Goal: Task Accomplishment & Management: Use online tool/utility

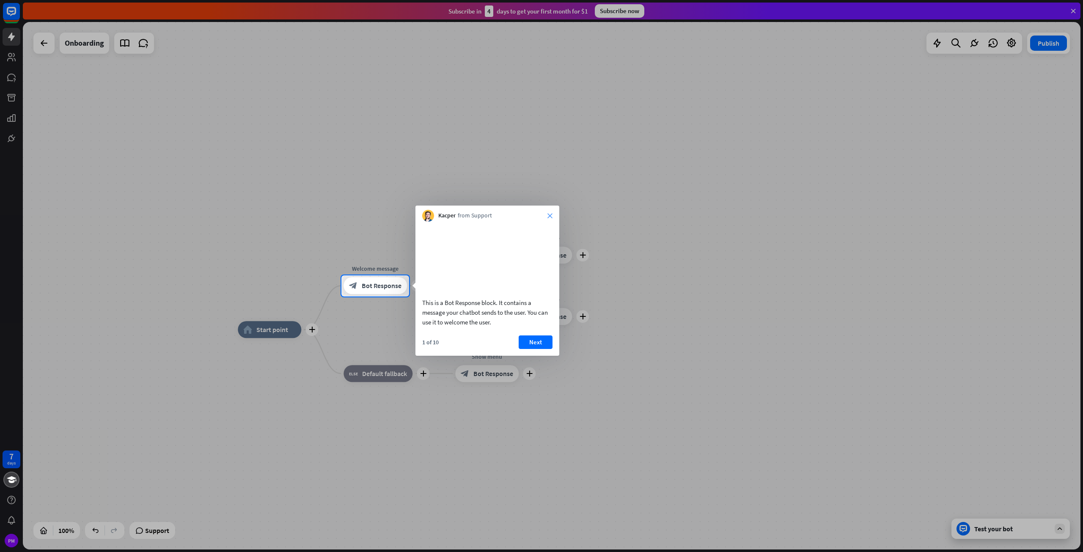
click at [552, 215] on icon "close" at bounding box center [549, 215] width 5 height 5
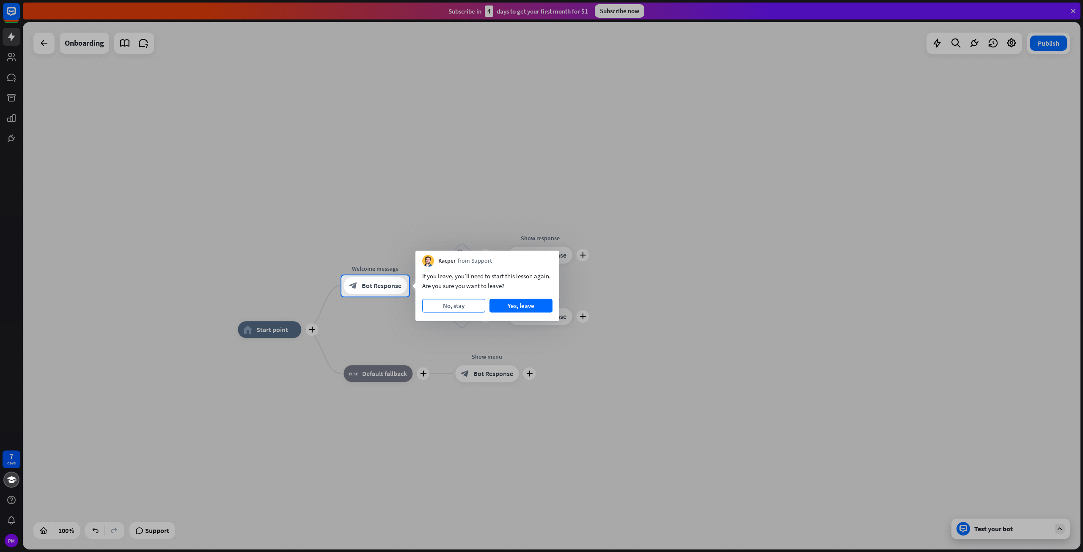
click at [474, 306] on button "No, stay" at bounding box center [453, 306] width 63 height 14
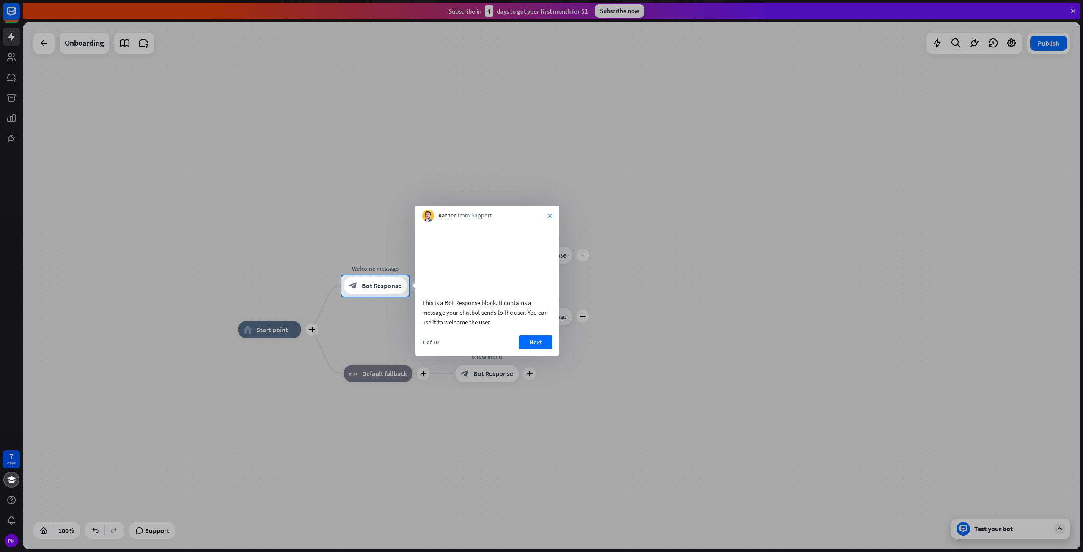
click at [551, 218] on icon "close" at bounding box center [549, 215] width 5 height 5
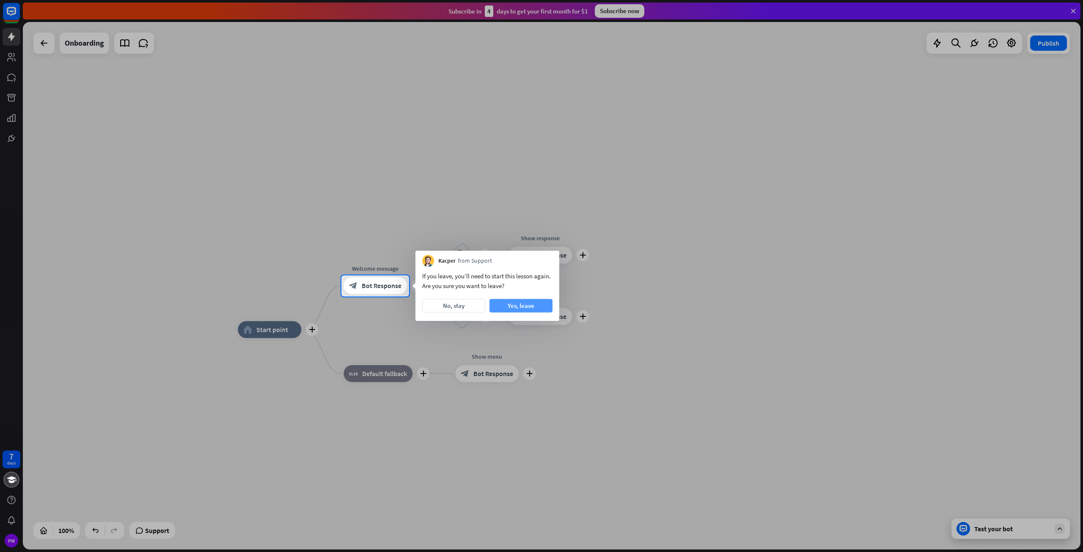
click at [517, 306] on button "Yes, leave" at bounding box center [520, 306] width 63 height 14
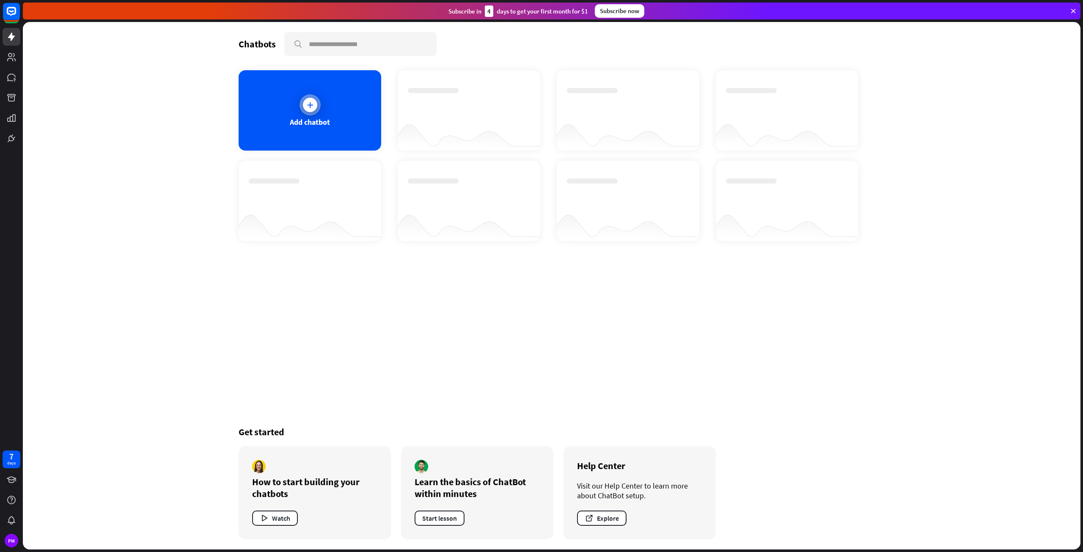
click at [309, 104] on icon at bounding box center [310, 105] width 8 height 8
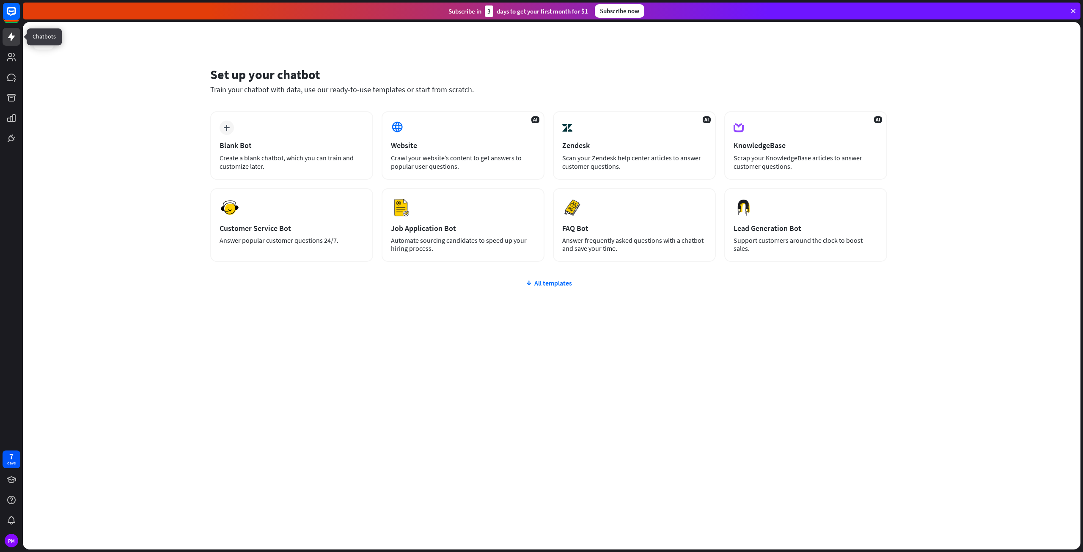
click at [12, 40] on icon at bounding box center [11, 37] width 7 height 8
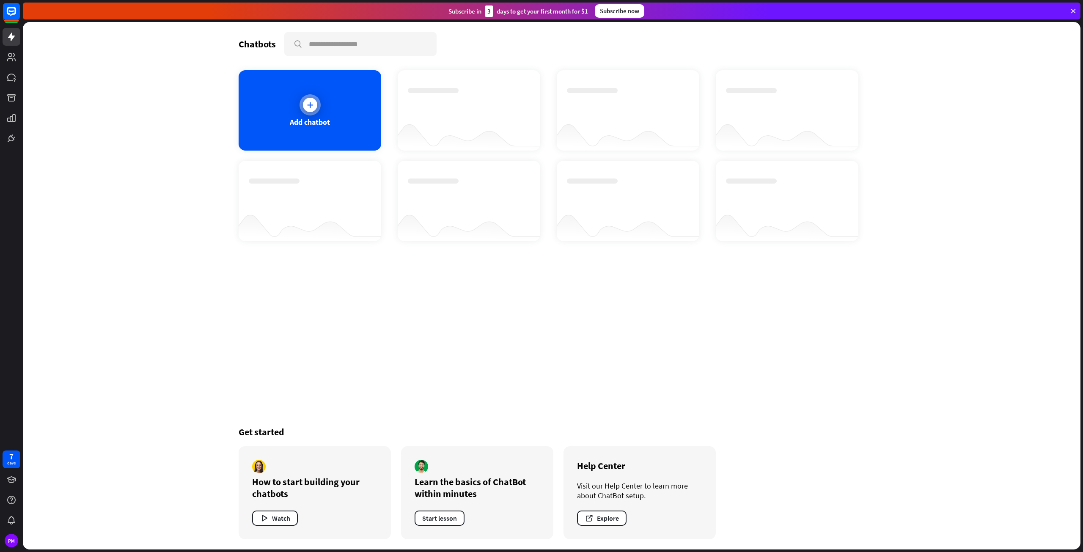
click at [315, 102] on div at bounding box center [310, 105] width 14 height 14
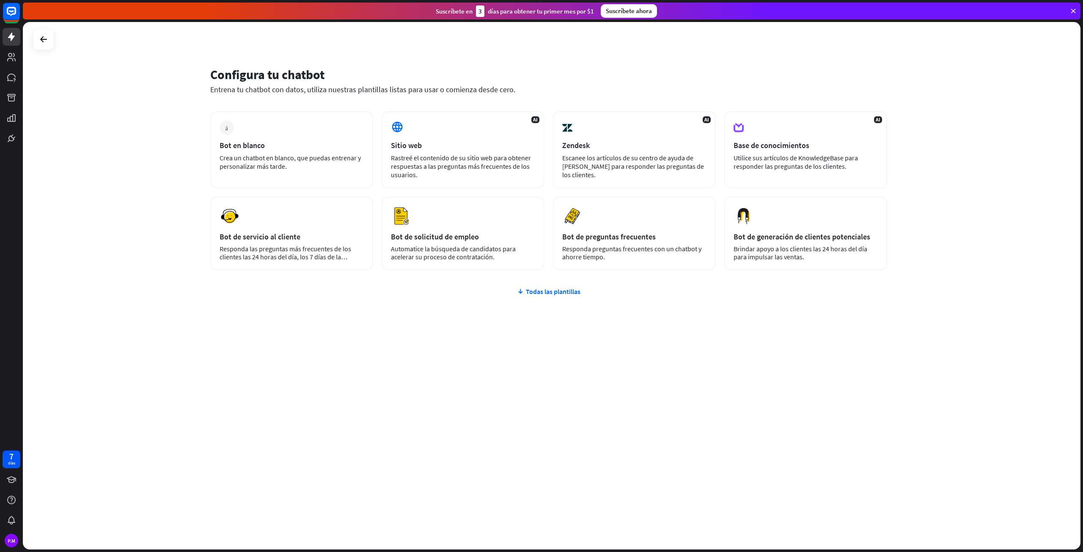
click at [127, 194] on div "Configura tu chatbot Entrena tu chatbot con datos, utiliza nuestras plantillas …" at bounding box center [551, 285] width 1057 height 527
click at [629, 11] on font "Suscríbete ahora" at bounding box center [629, 11] width 46 height 8
